Goal: Find specific page/section: Find specific page/section

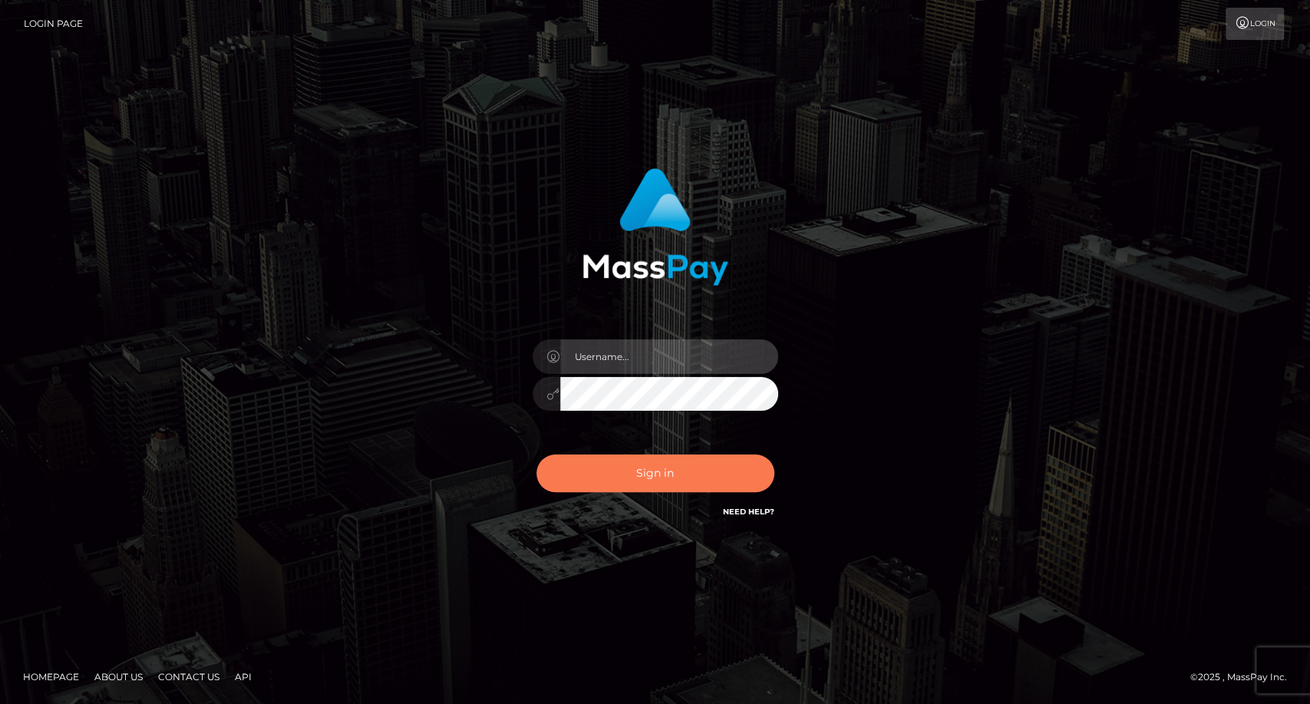
type input "carolina"
click at [672, 470] on button "Sign in" at bounding box center [655, 473] width 238 height 38
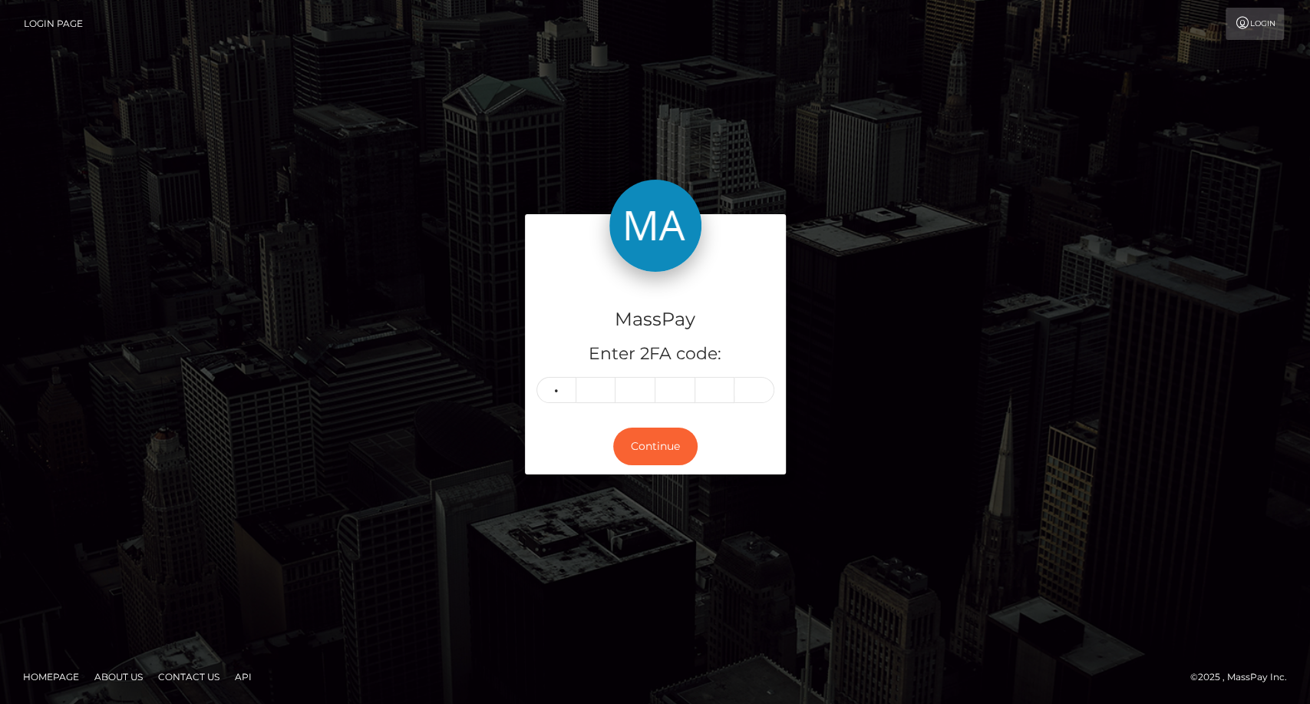
type input "1"
type input "5"
type input "3"
type input "7"
type input "1"
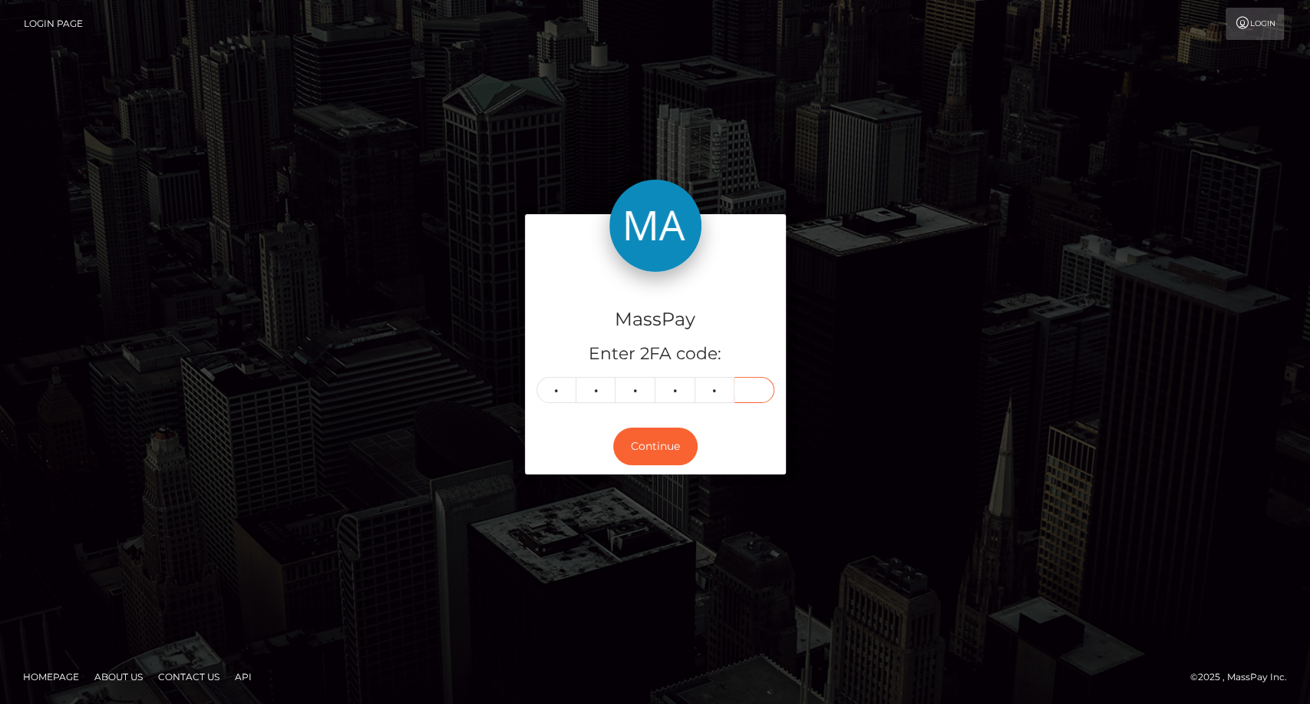
type input "6"
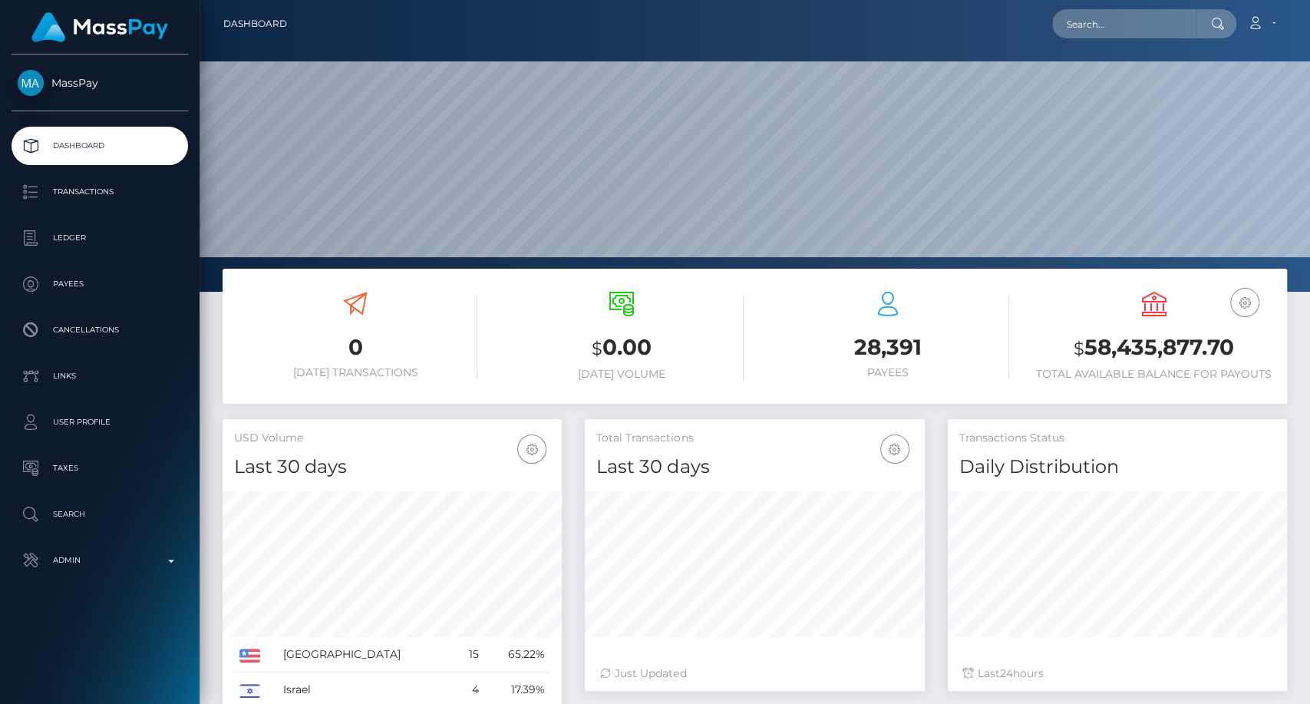
scroll to position [271, 339]
click at [1124, 19] on input "text" at bounding box center [1124, 23] width 144 height 29
paste input "usmanzanna117@gmail.com"
type input "usmanzanna117@gmail.com"
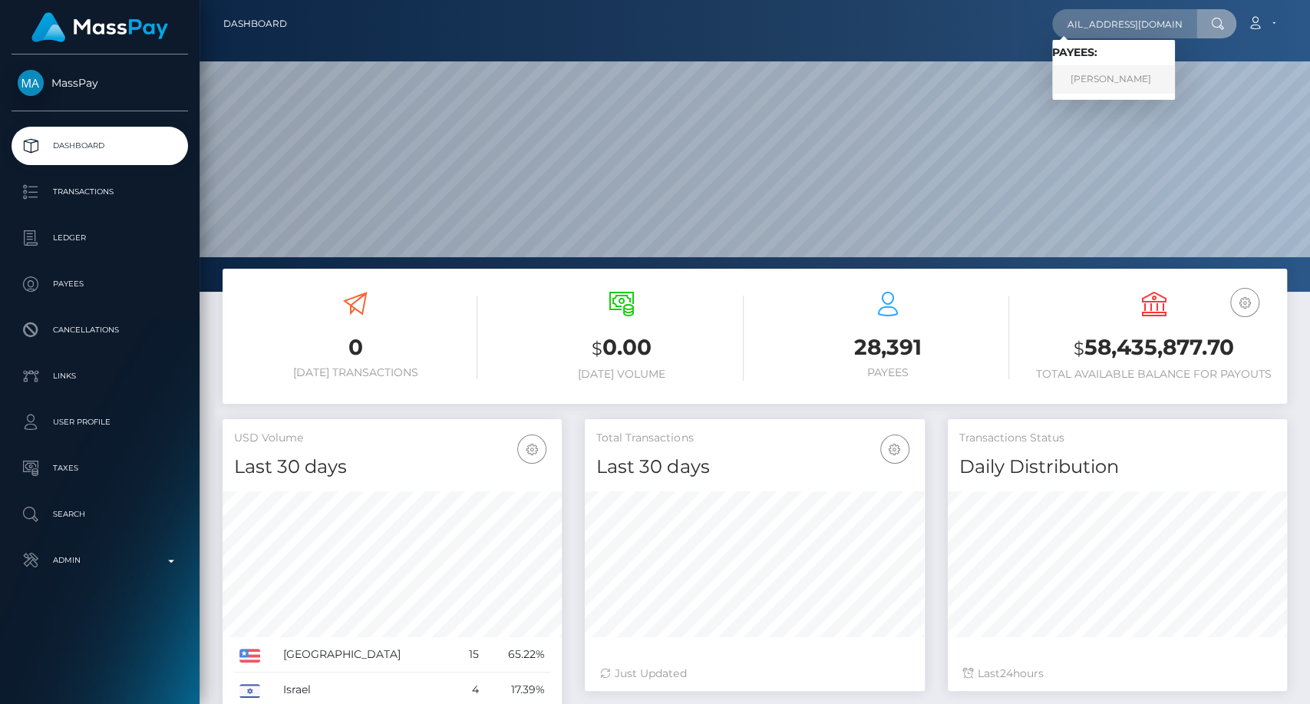
click at [1125, 84] on link "Usman Zanna" at bounding box center [1113, 79] width 123 height 28
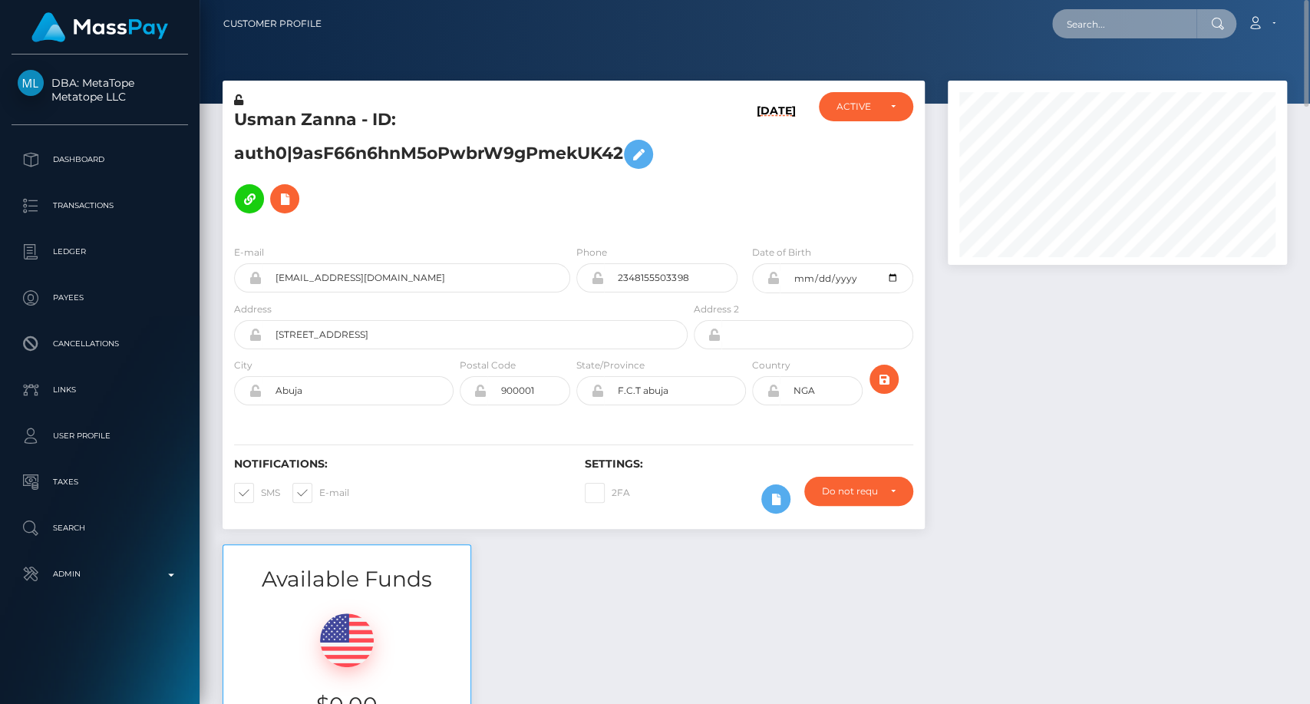
click at [1114, 12] on input "text" at bounding box center [1124, 23] width 144 height 29
paste input "syhz7kvdmd@privaterelay.appleid.com"
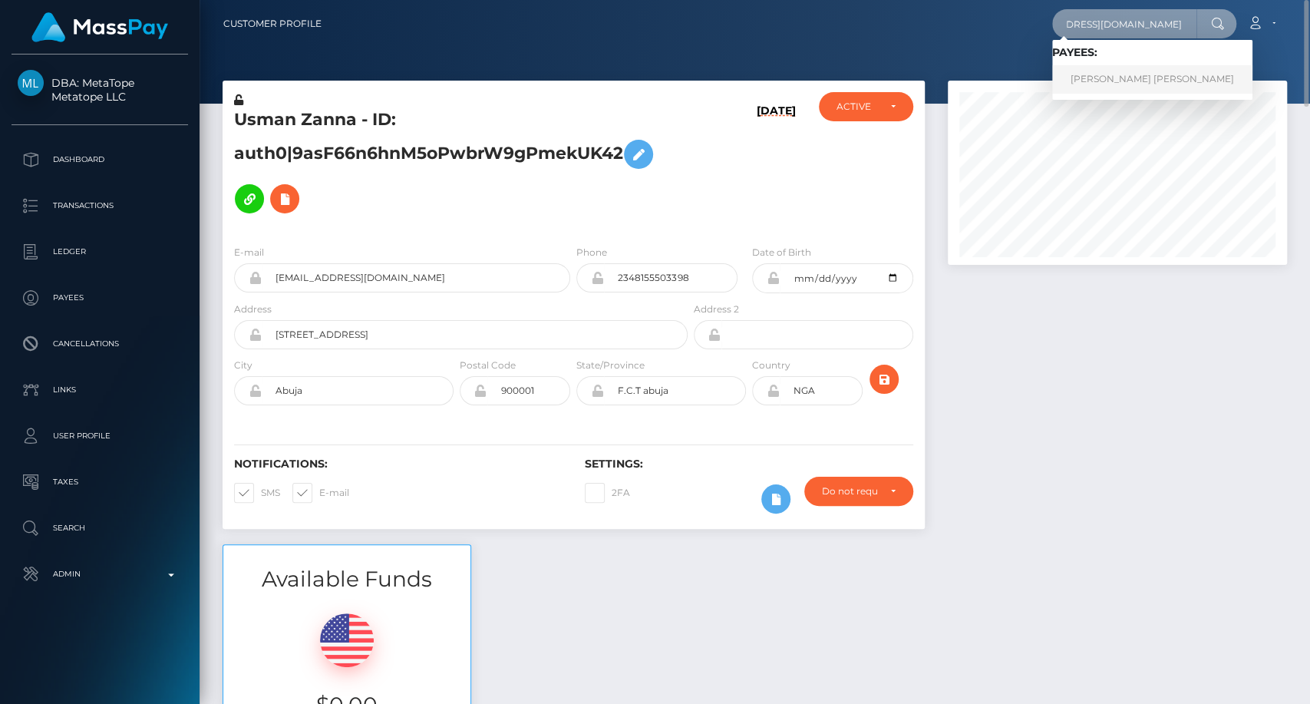
type input "syhz7kvdmd@privaterelay.appleid.com"
click at [1114, 69] on link "ALEXANDRA LYNN LAUWERS" at bounding box center [1152, 79] width 200 height 28
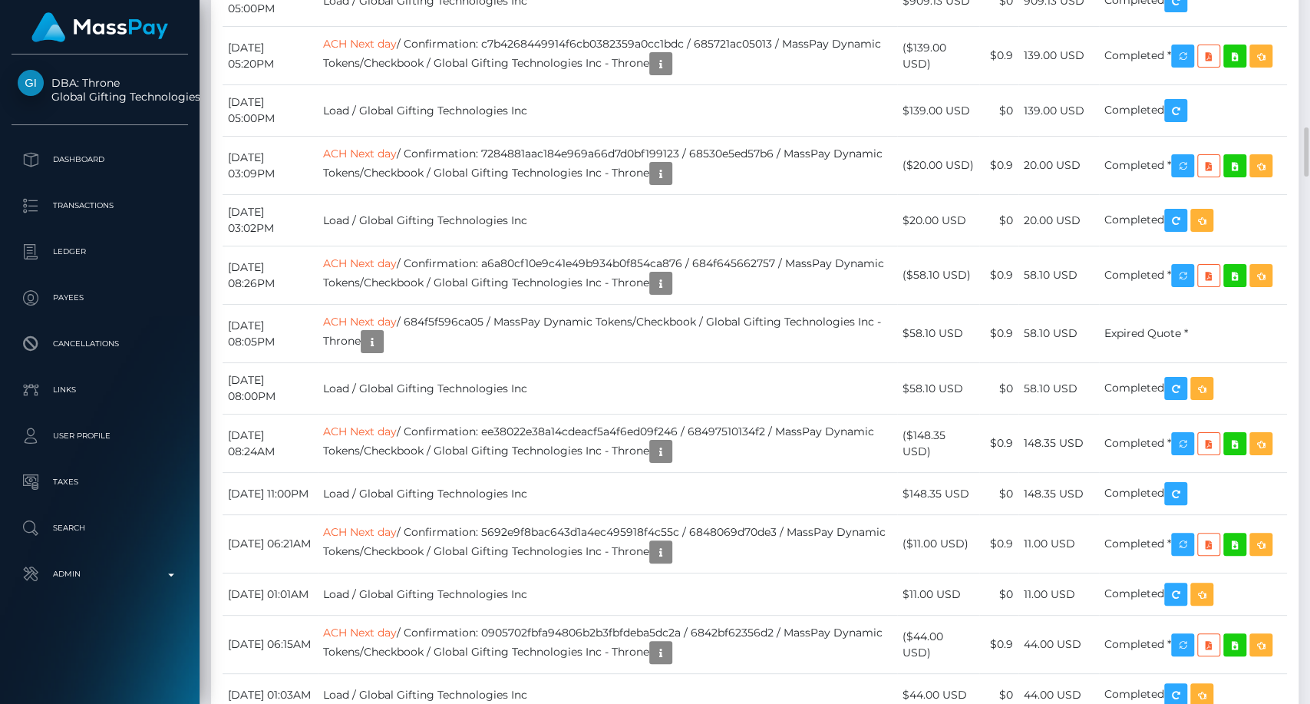
scroll to position [4178, 0]
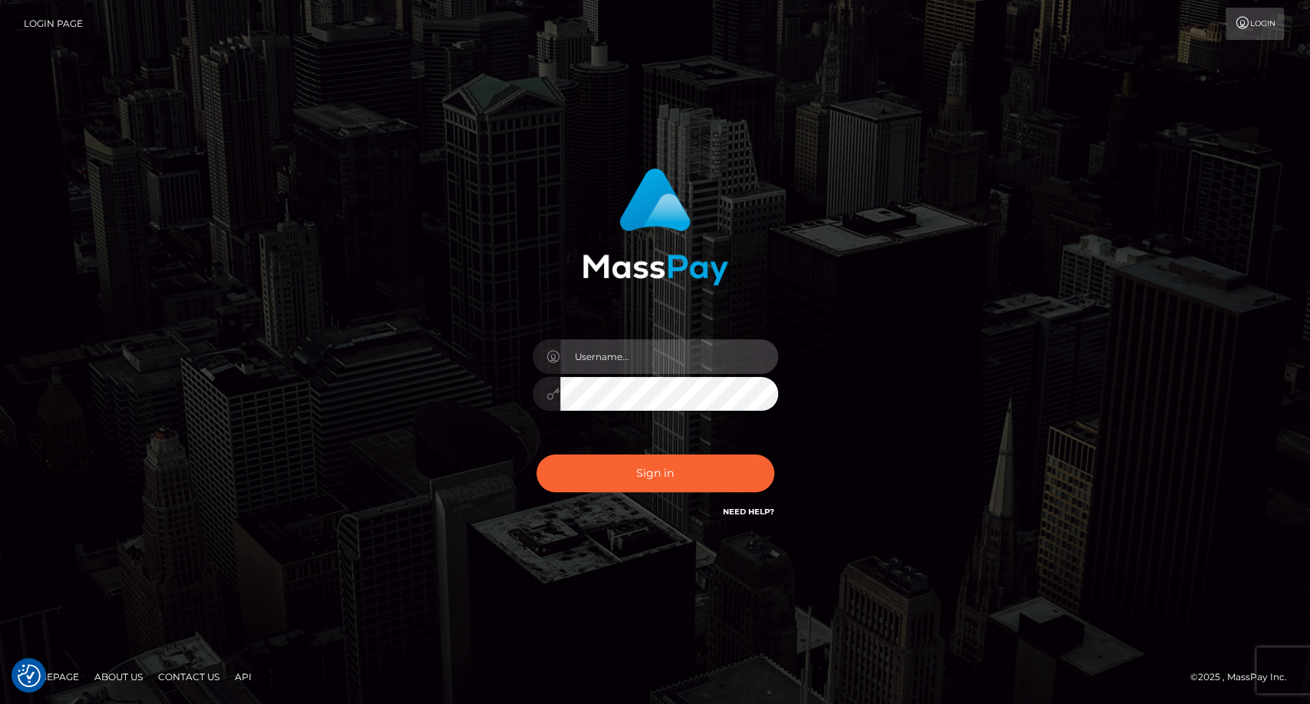
type input "carolina"
